Goal: Information Seeking & Learning: Learn about a topic

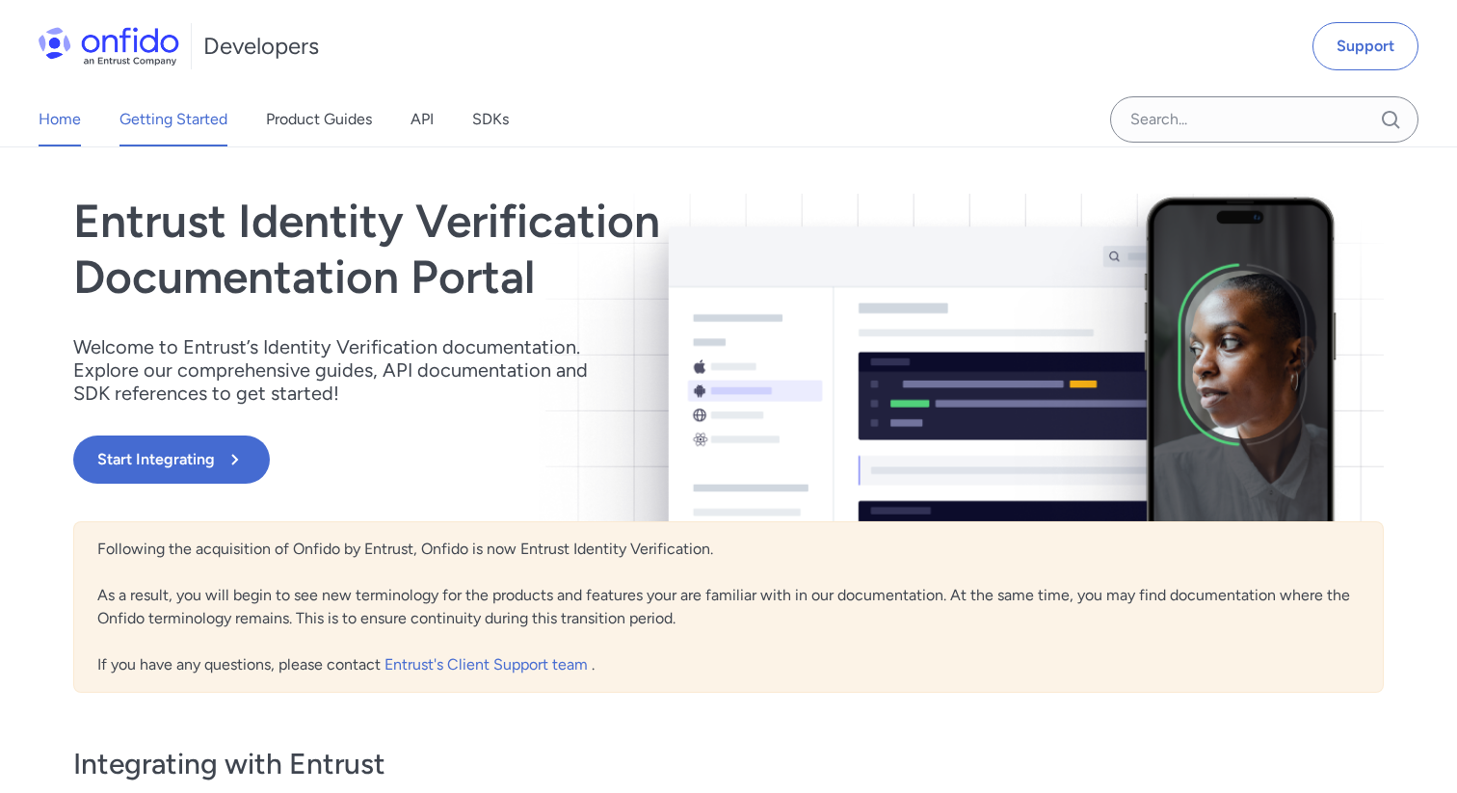
click at [166, 115] on link "Getting Started" at bounding box center [173, 120] width 108 height 54
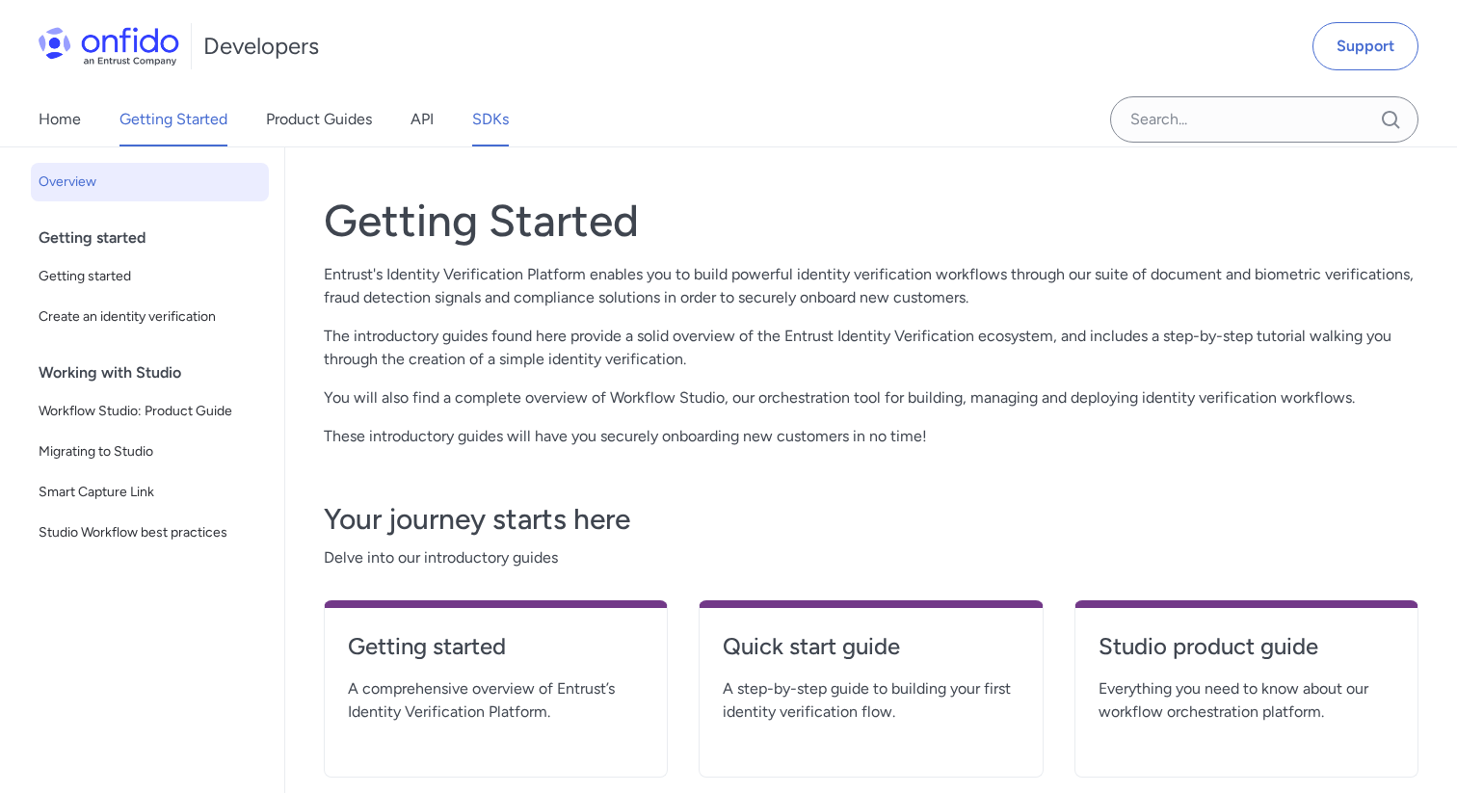
click at [501, 125] on link "SDKs" at bounding box center [490, 120] width 37 height 54
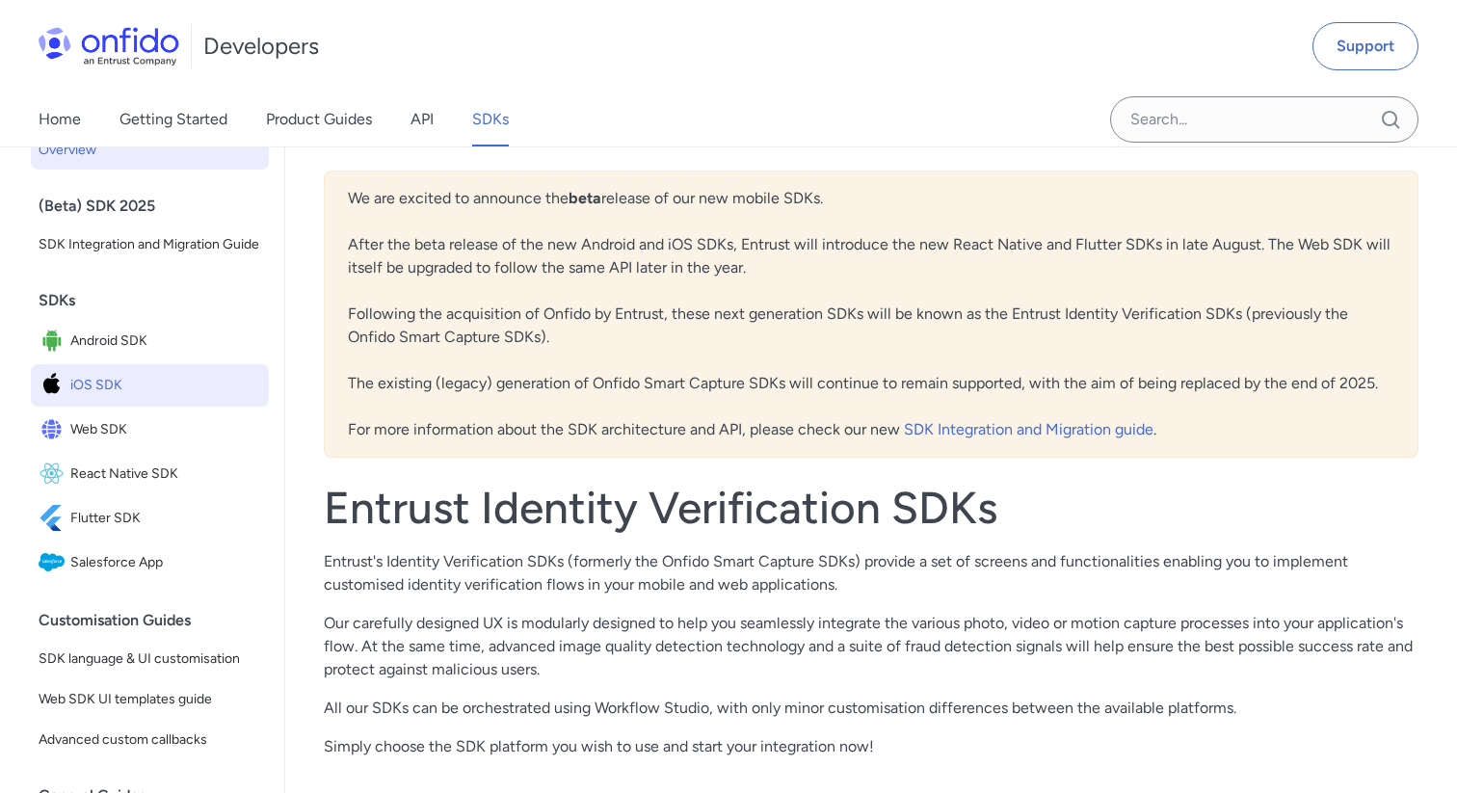
scroll to position [23, 0]
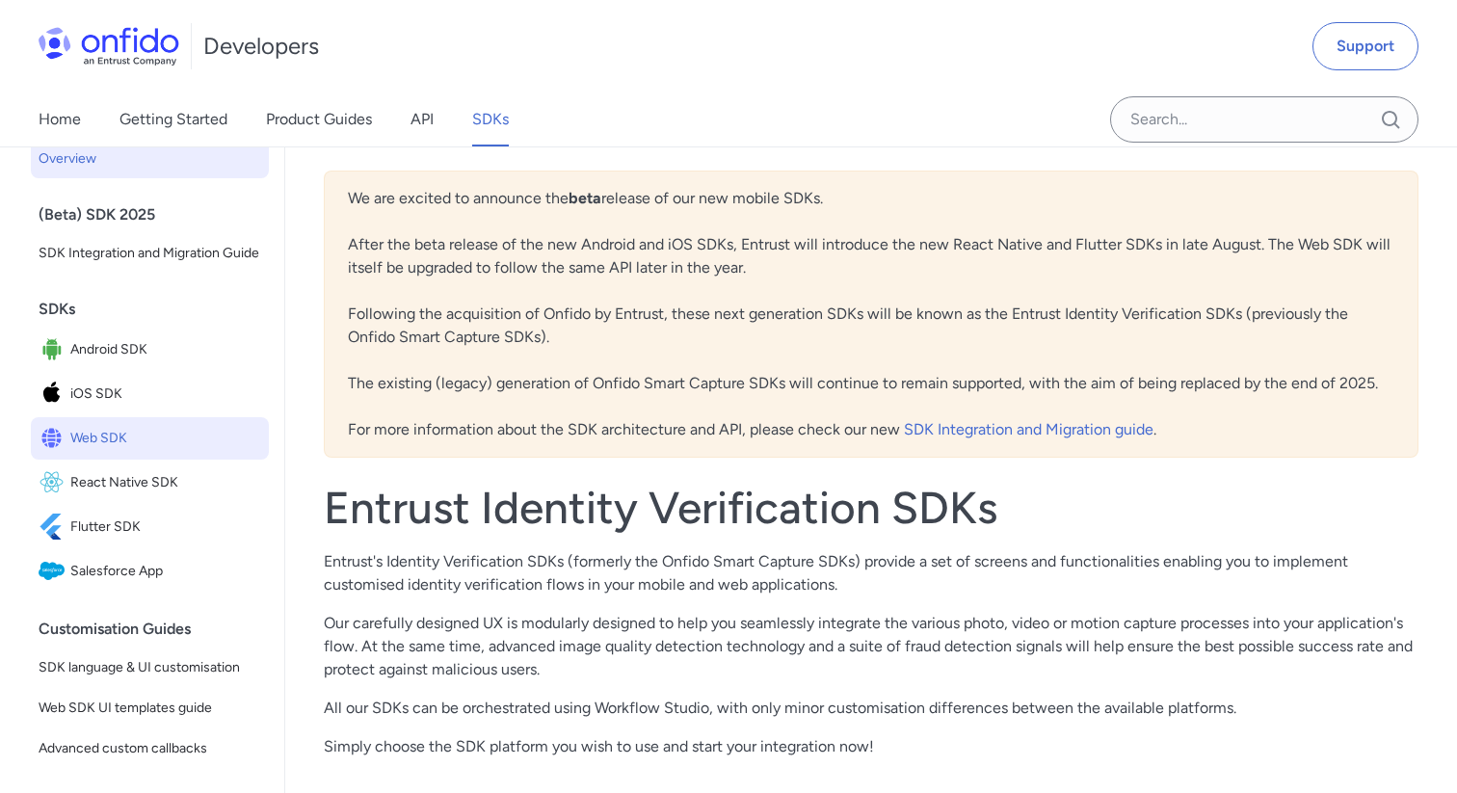
click at [118, 429] on span "Web SDK" at bounding box center [165, 438] width 191 height 27
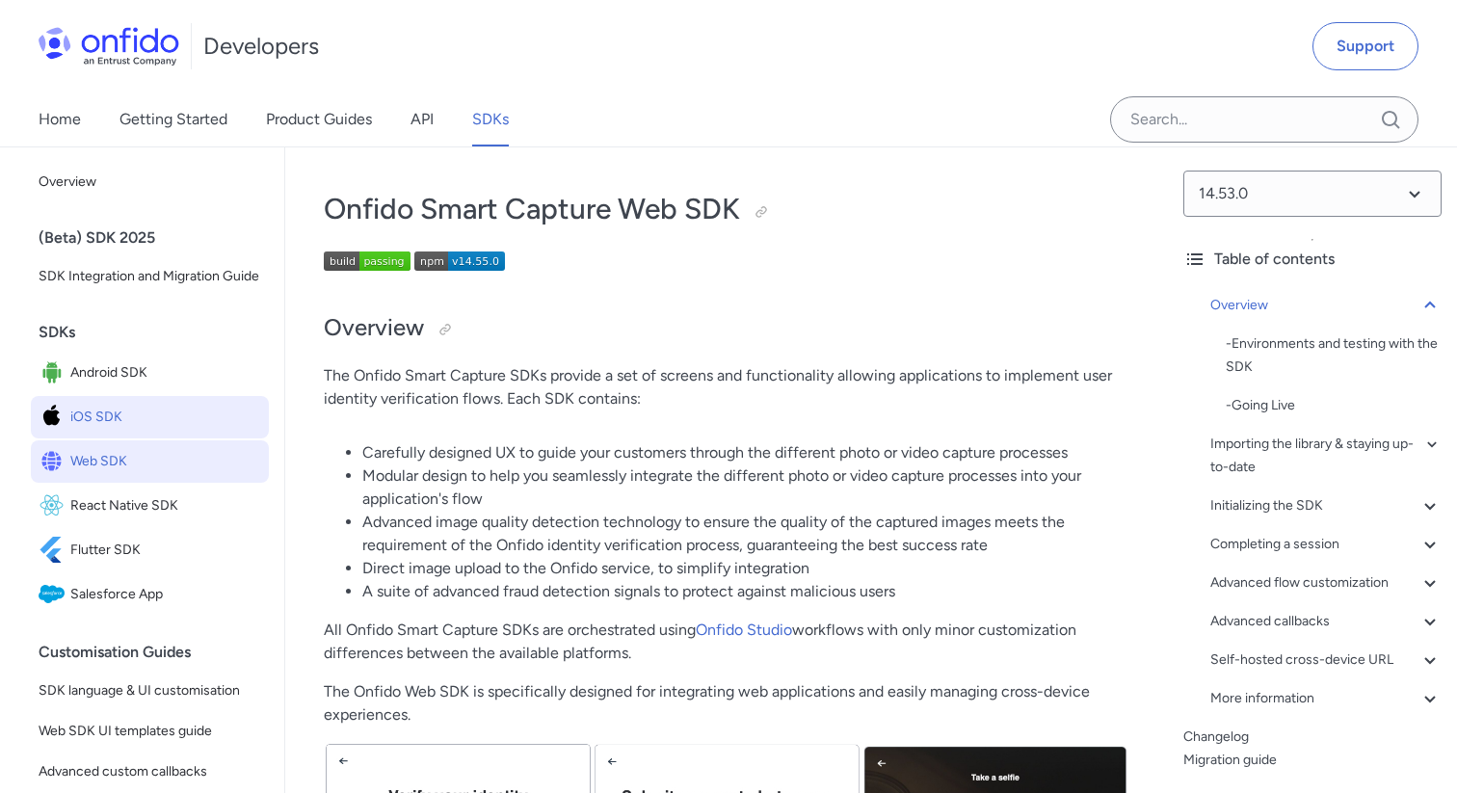
click at [136, 419] on span "iOS SDK" at bounding box center [165, 417] width 191 height 27
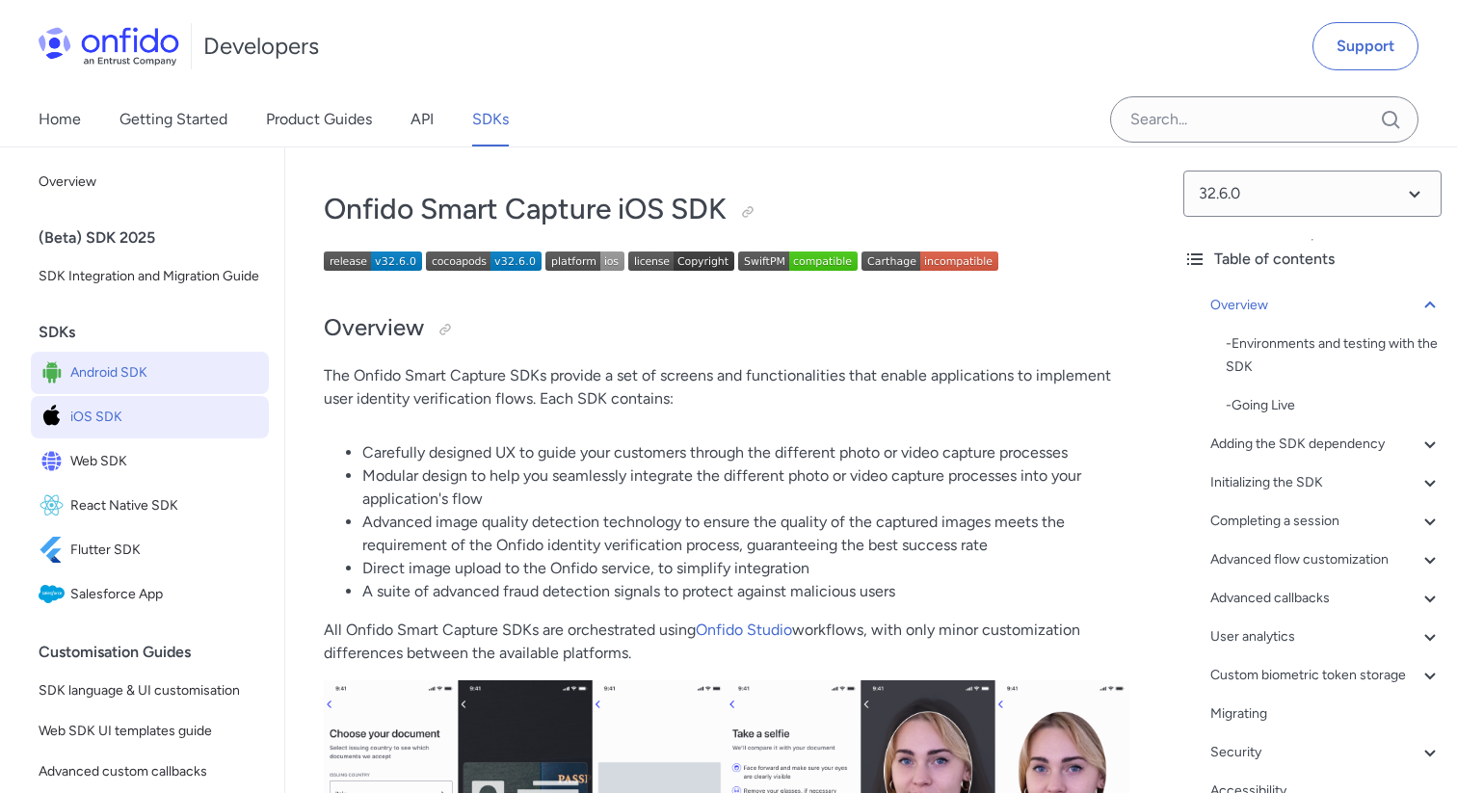
click at [105, 376] on span "Android SDK" at bounding box center [165, 372] width 191 height 27
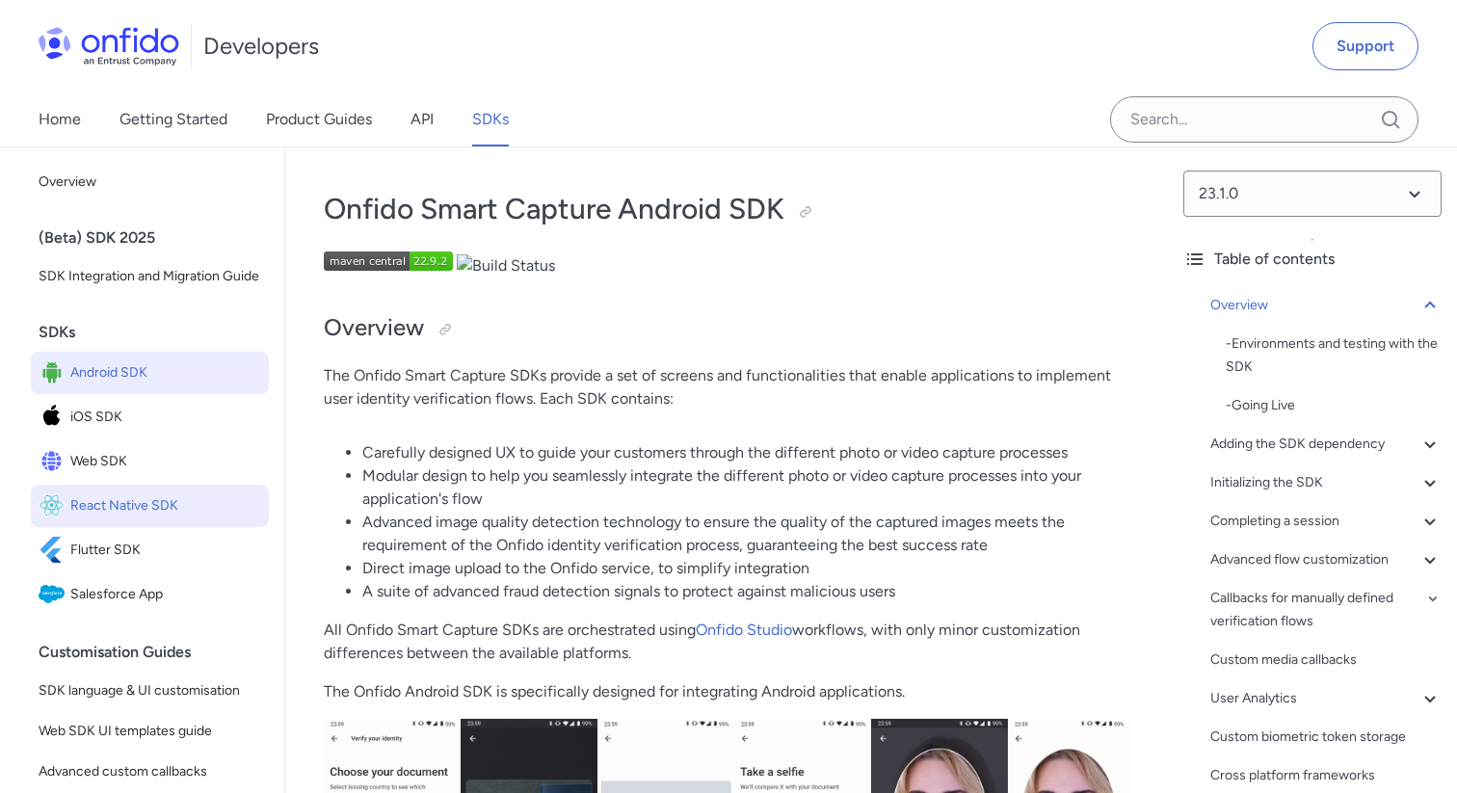
click at [159, 509] on span "React Native SDK" at bounding box center [165, 505] width 191 height 27
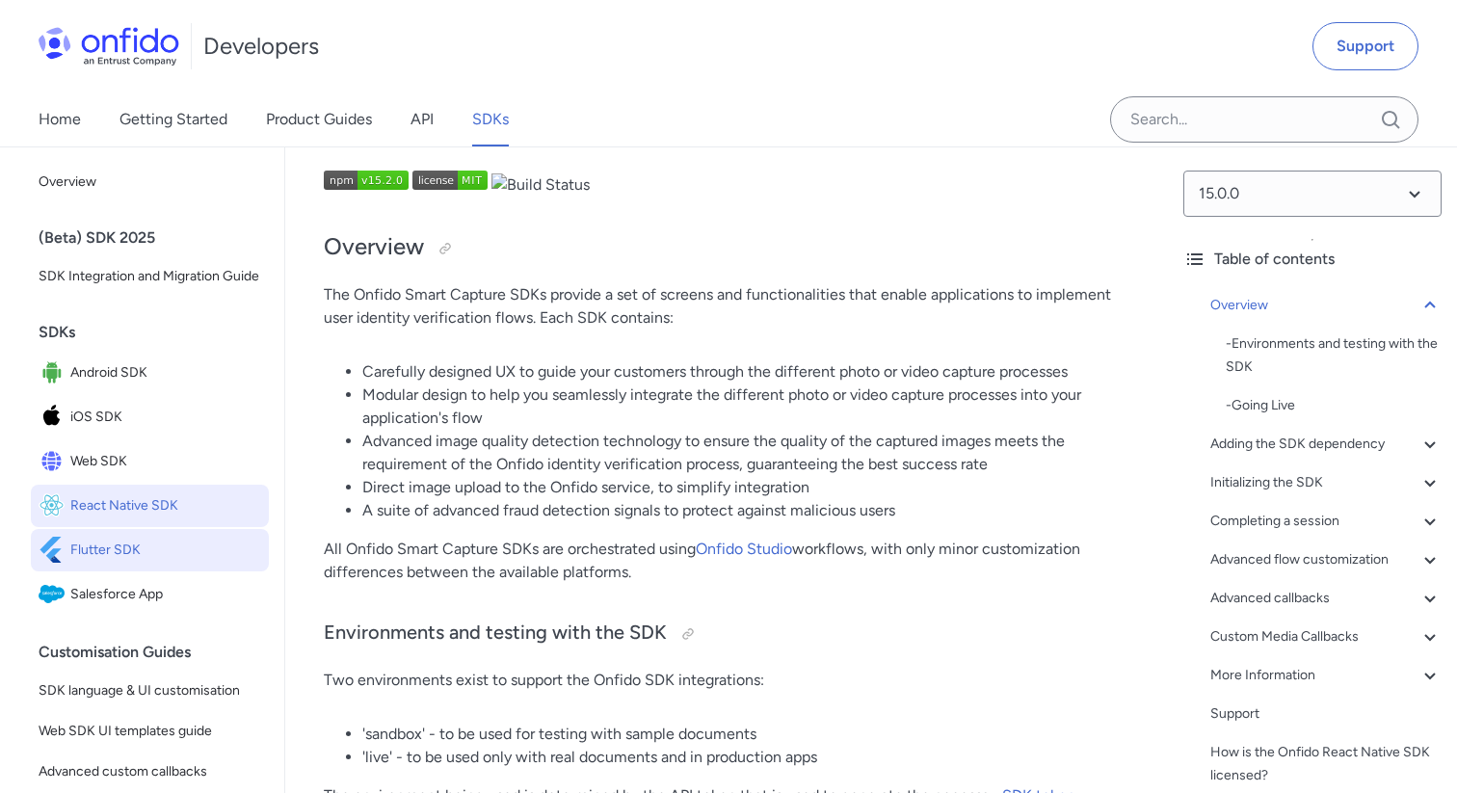
click at [110, 558] on span "Flutter SDK" at bounding box center [165, 550] width 191 height 27
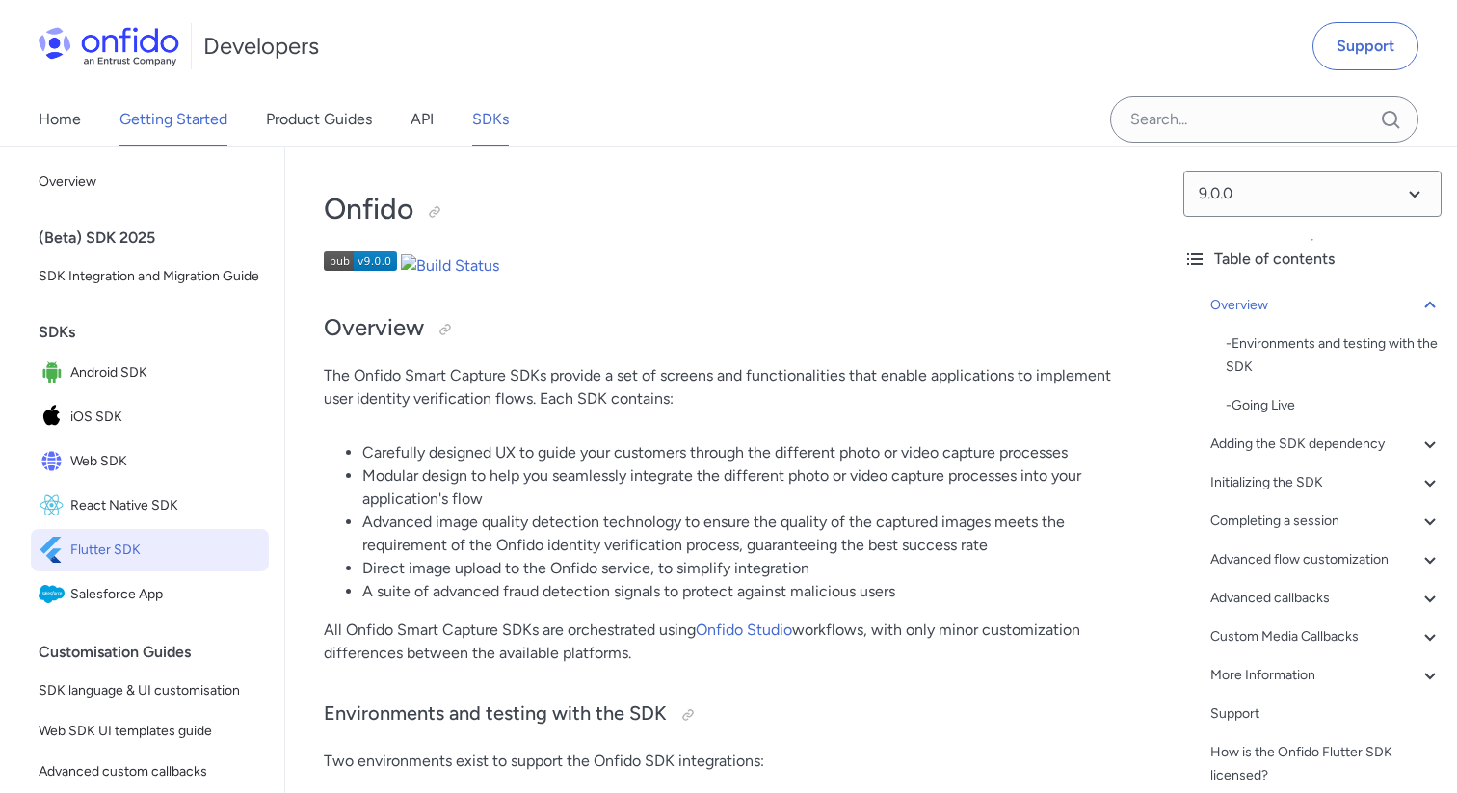
click at [178, 107] on link "Getting Started" at bounding box center [173, 120] width 108 height 54
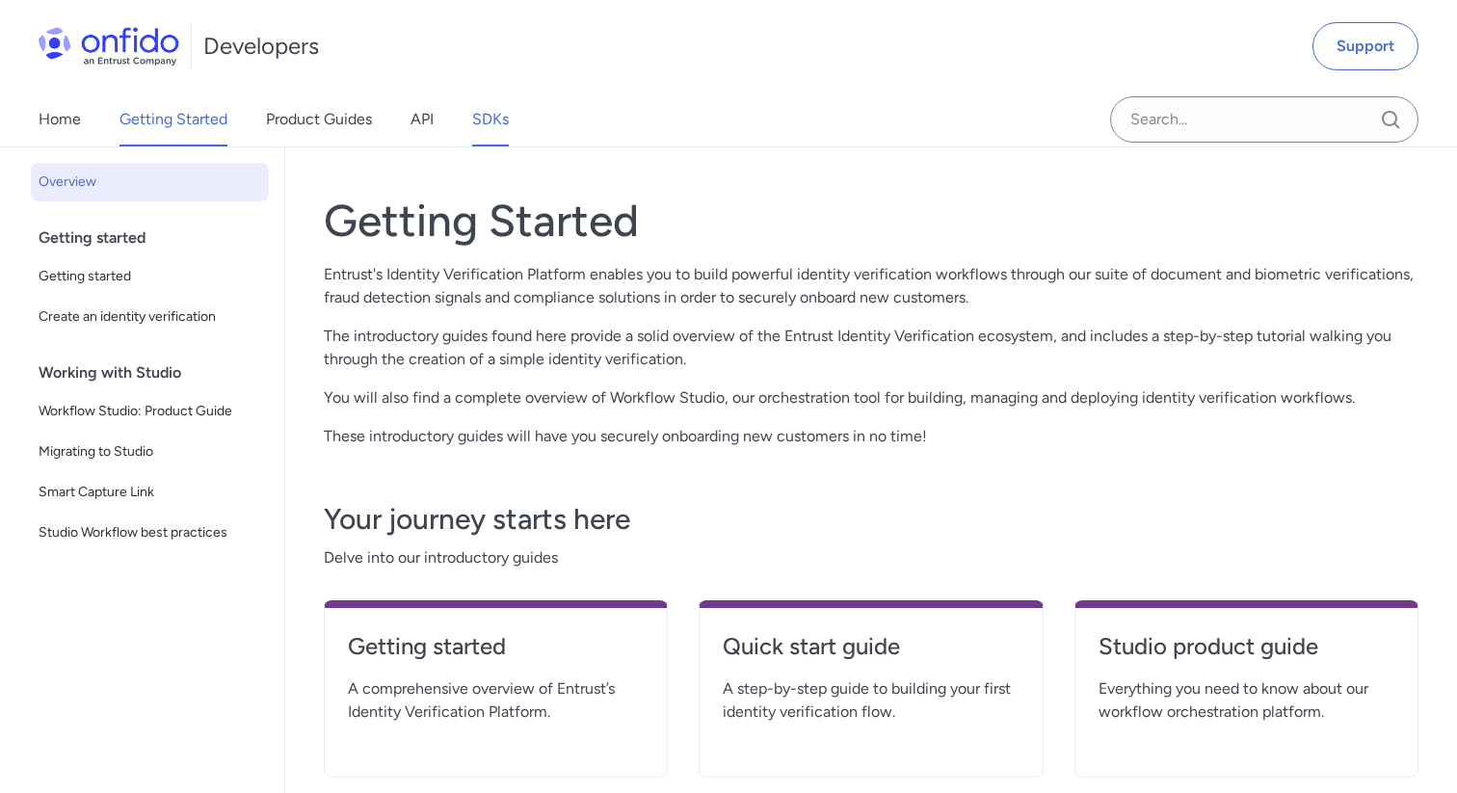
click at [488, 124] on link "SDKs" at bounding box center [490, 120] width 37 height 54
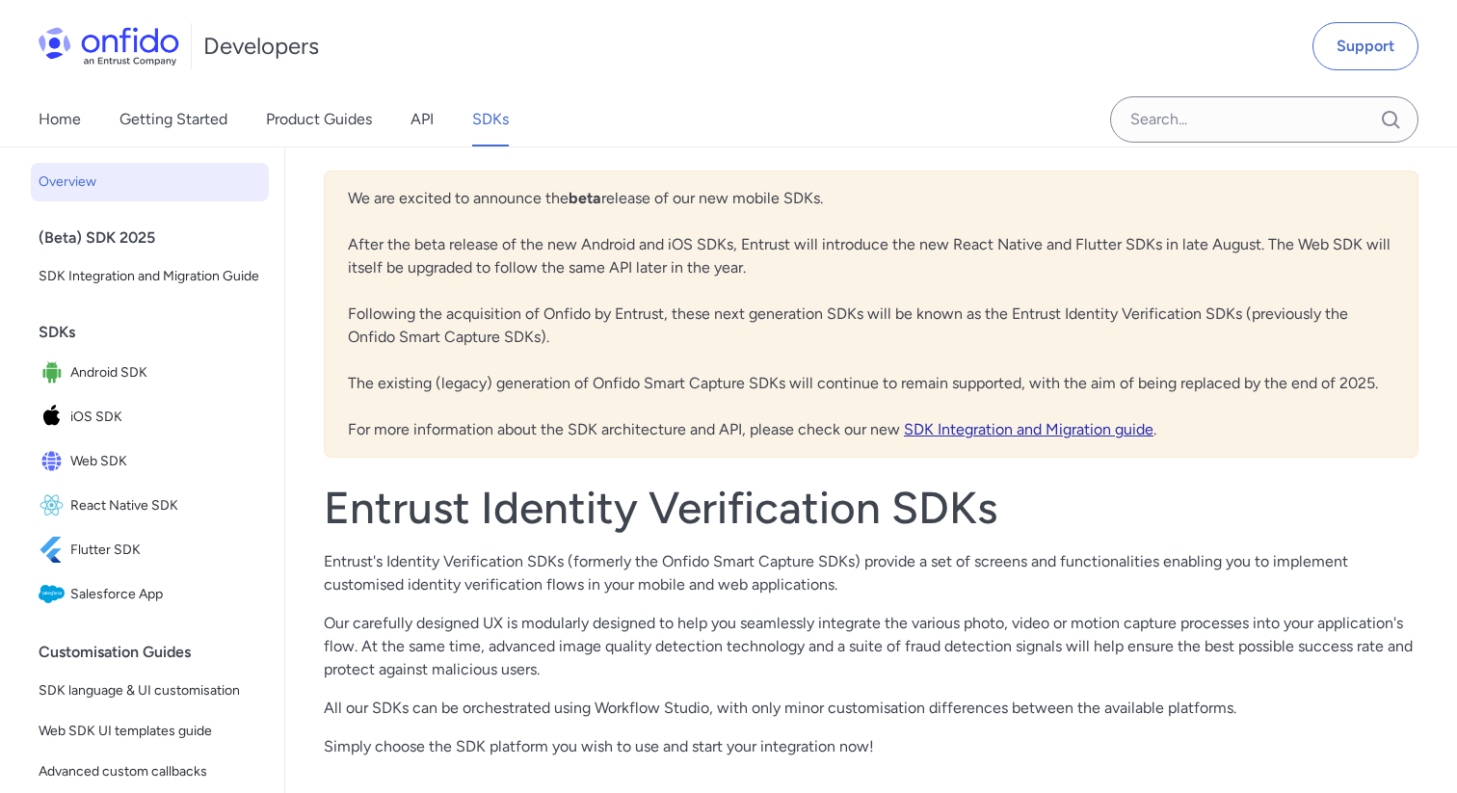
click at [964, 429] on link "SDK Integration and Migration guide" at bounding box center [1029, 429] width 250 height 18
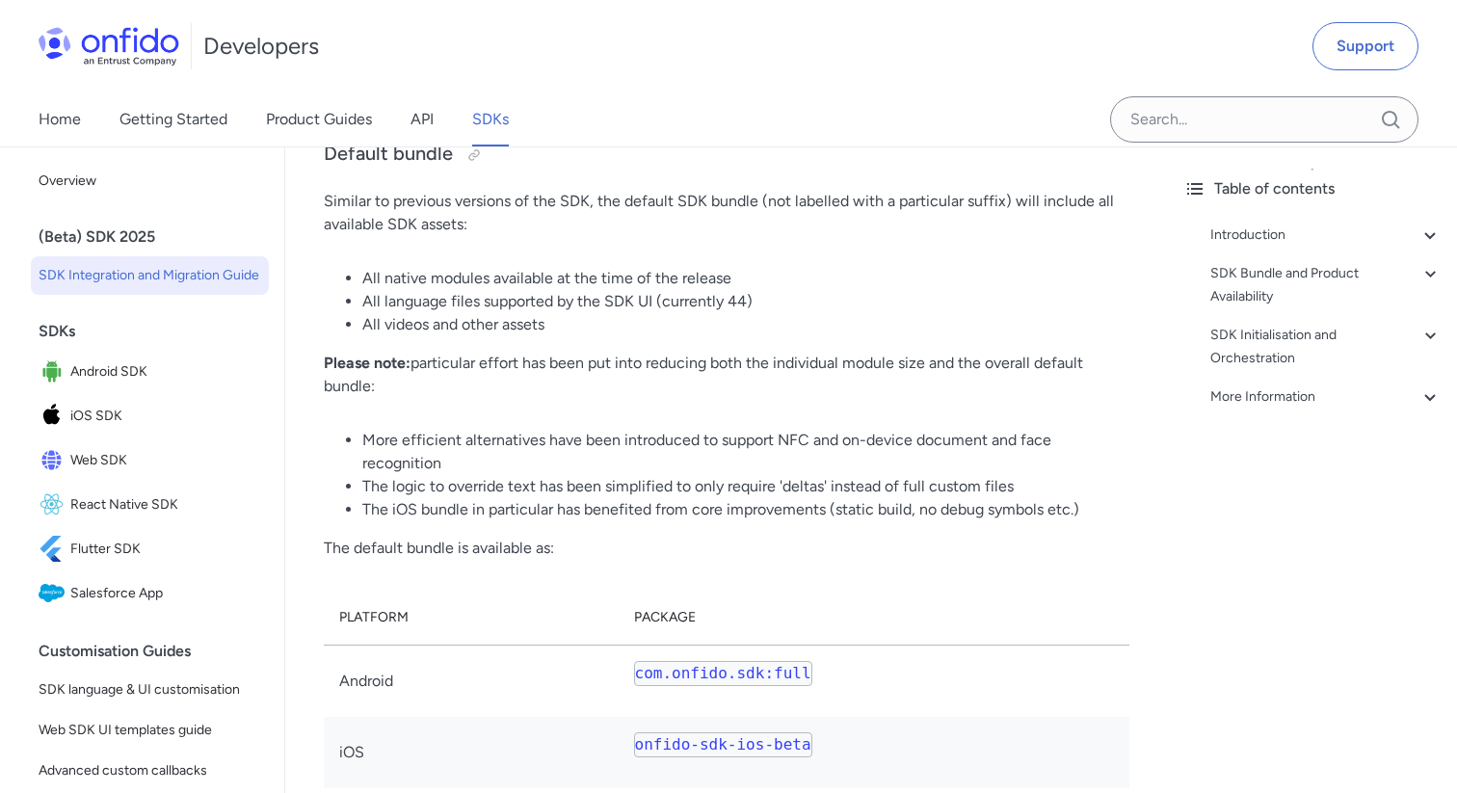
scroll to position [4330, 0]
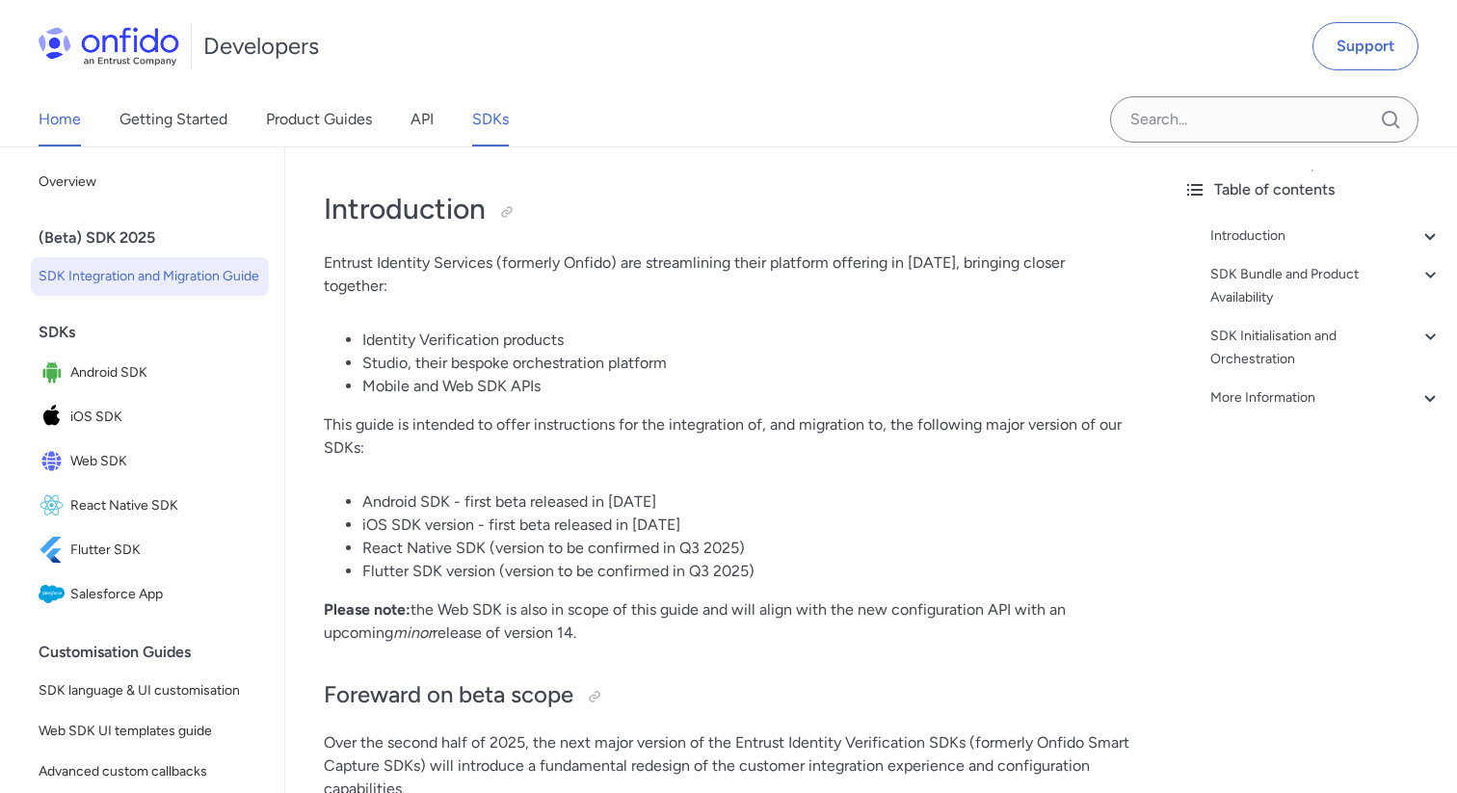
click at [56, 121] on link "Home" at bounding box center [60, 120] width 42 height 54
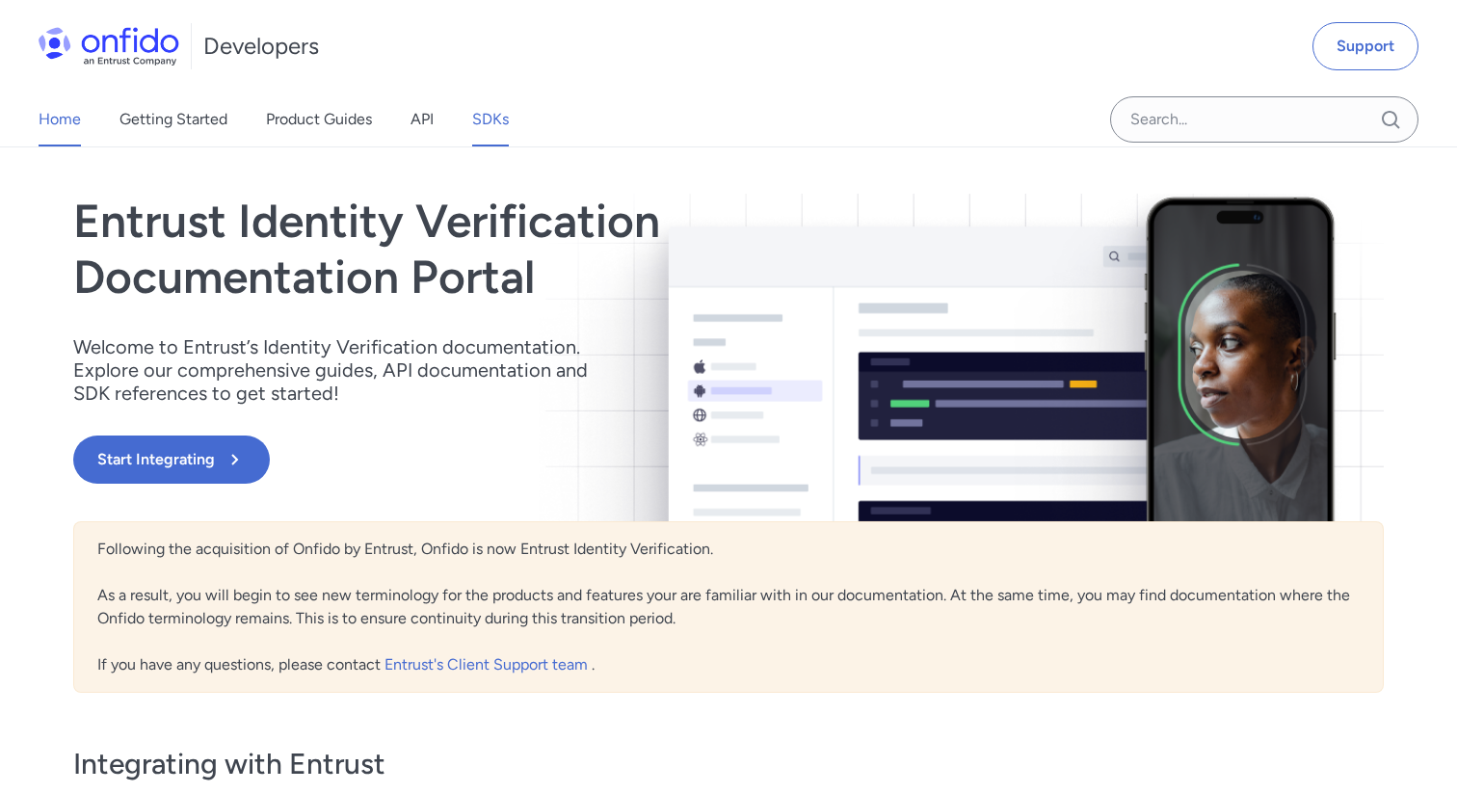
click at [478, 119] on link "SDKs" at bounding box center [490, 120] width 37 height 54
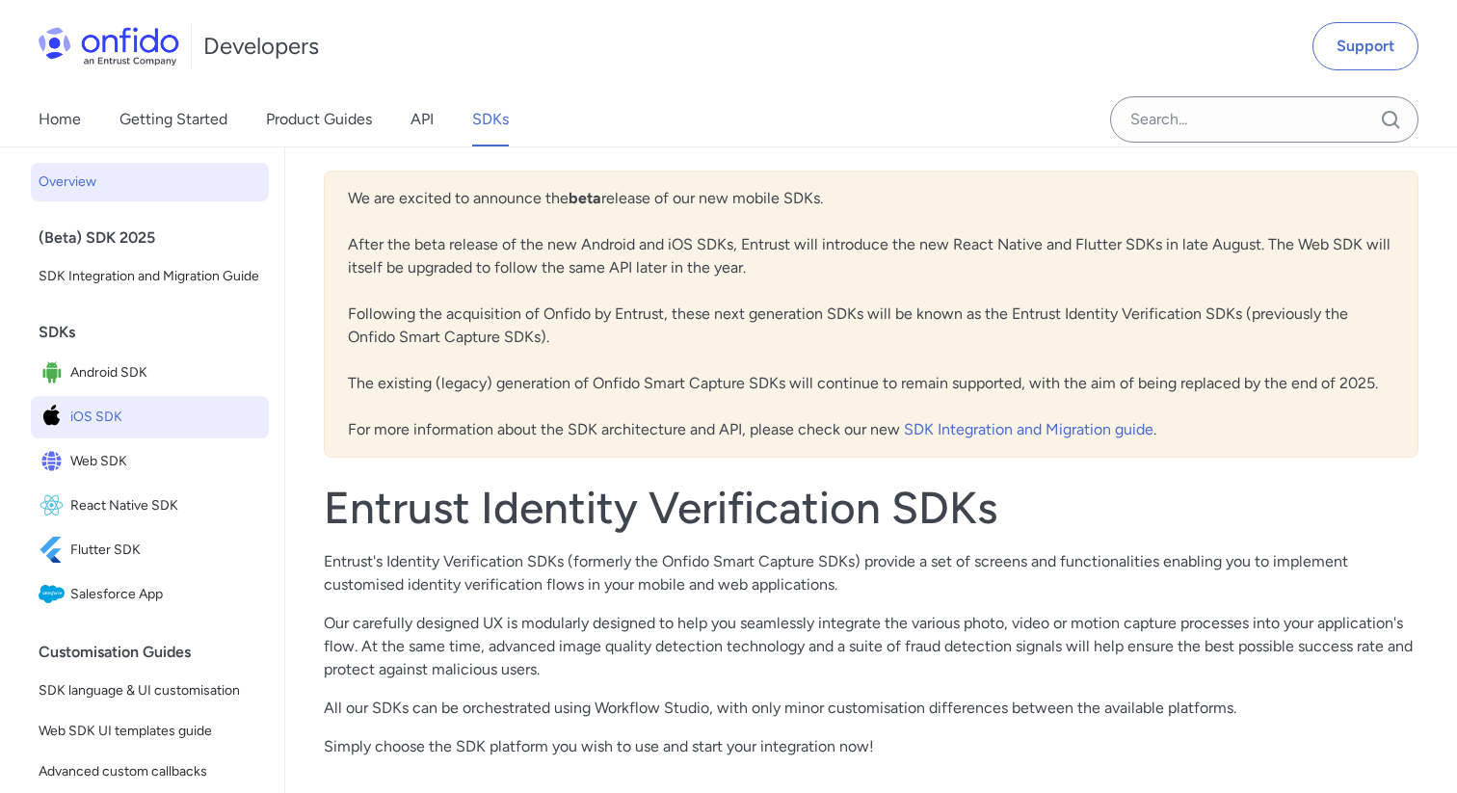
click at [119, 434] on link "iOS SDK" at bounding box center [150, 417] width 238 height 42
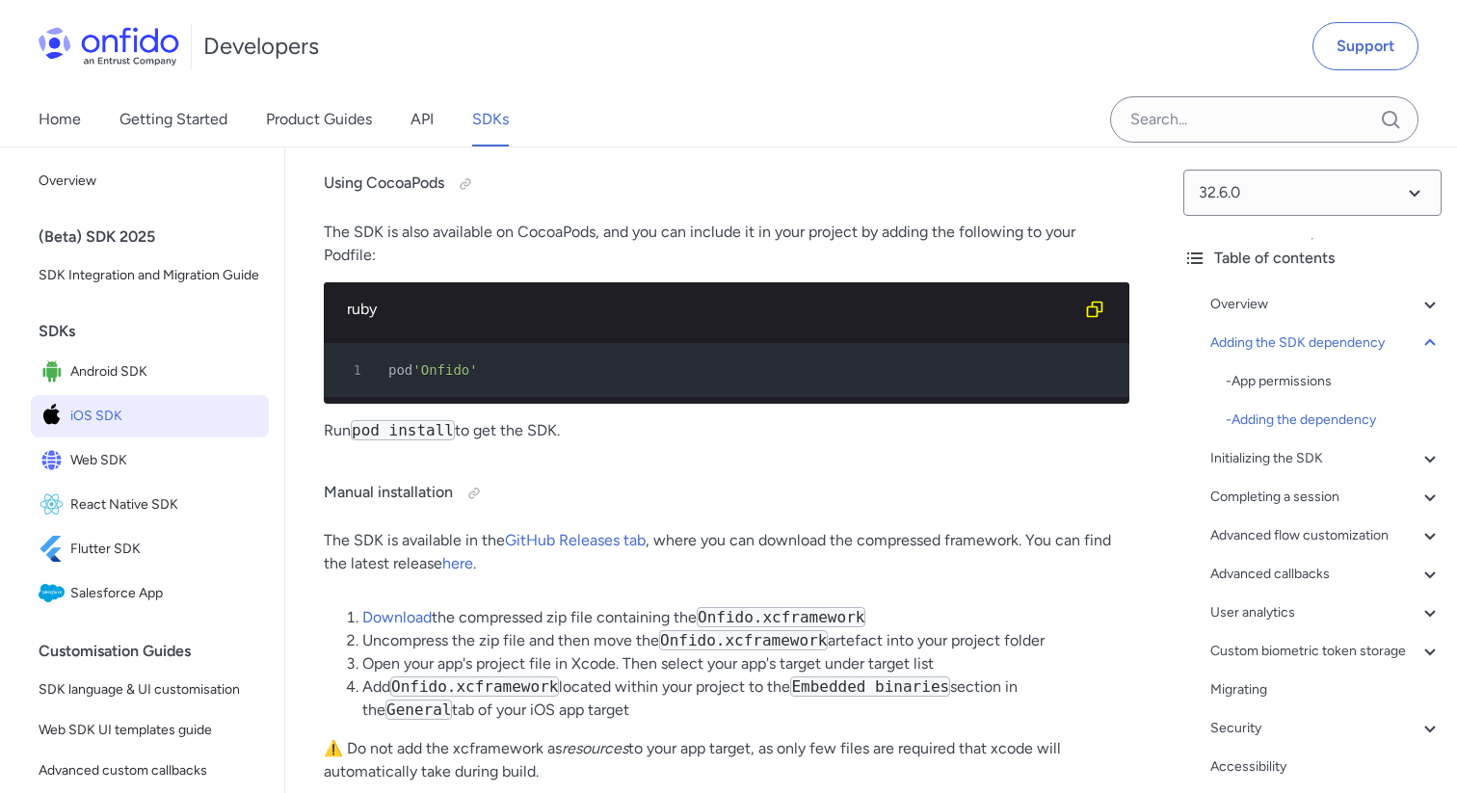
scroll to position [3196, 0]
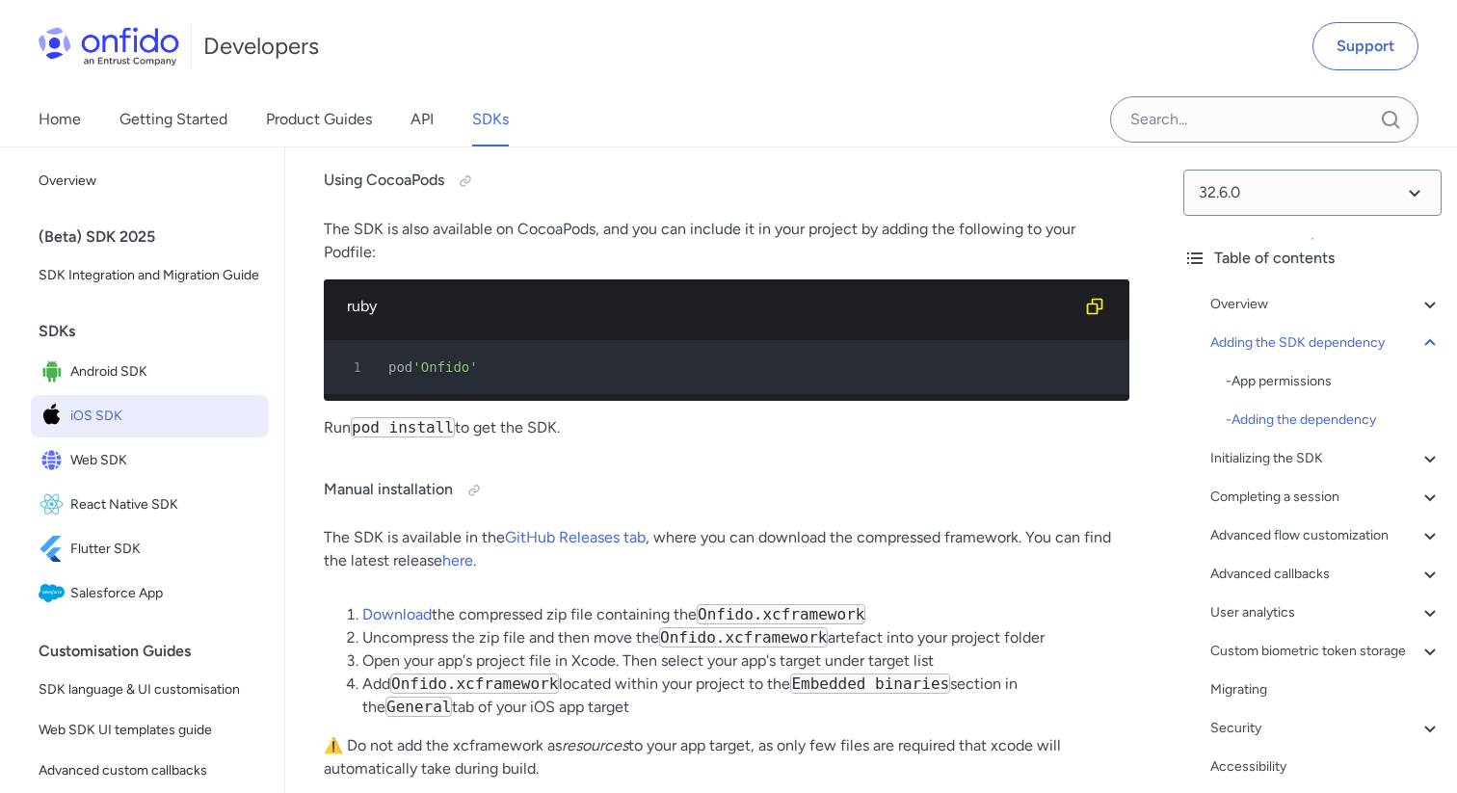
click at [143, 38] on img at bounding box center [109, 46] width 141 height 39
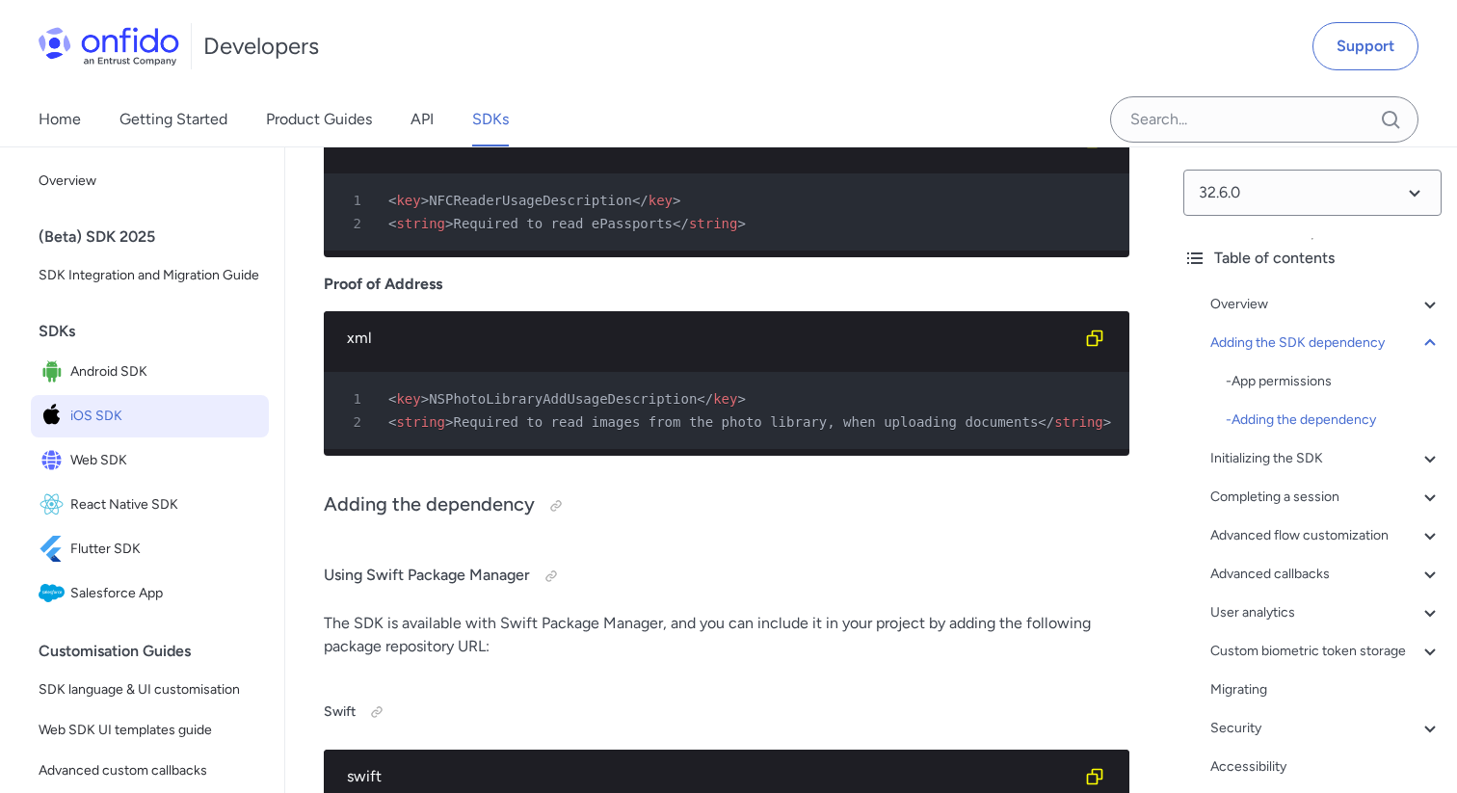
scroll to position [2246, 0]
